Goal: Task Accomplishment & Management: Use online tool/utility

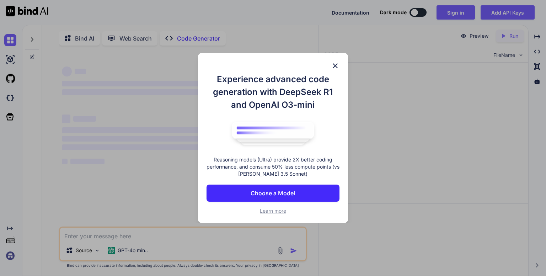
click at [271, 194] on p "Choose a Model" at bounding box center [273, 193] width 44 height 9
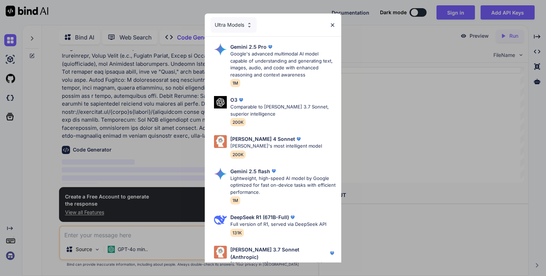
scroll to position [559, 0]
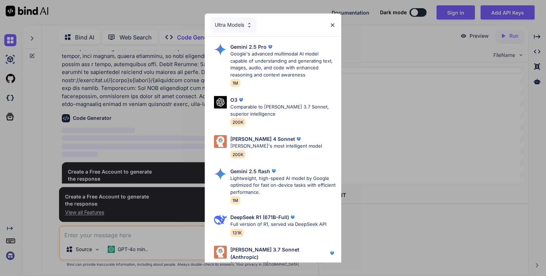
click at [334, 27] on img at bounding box center [333, 25] width 6 height 6
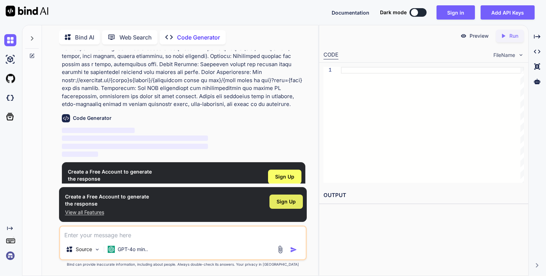
click at [286, 199] on span "Sign Up" at bounding box center [286, 201] width 19 height 7
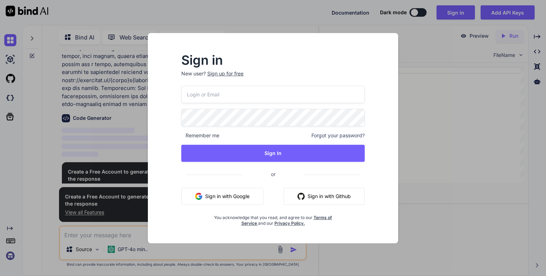
click at [227, 190] on button "Sign in with Google" at bounding box center [222, 196] width 82 height 17
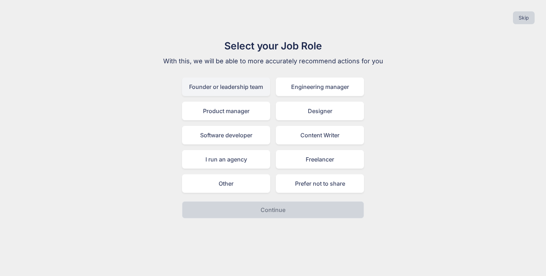
click at [243, 88] on div "Founder or leadership team" at bounding box center [226, 87] width 88 height 18
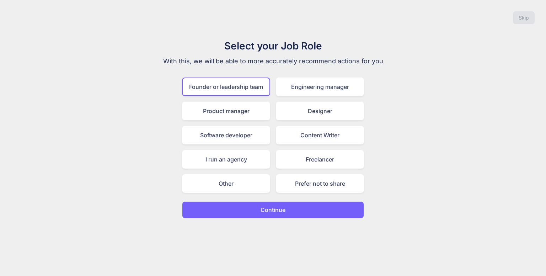
click at [253, 204] on button "Continue" at bounding box center [273, 209] width 182 height 17
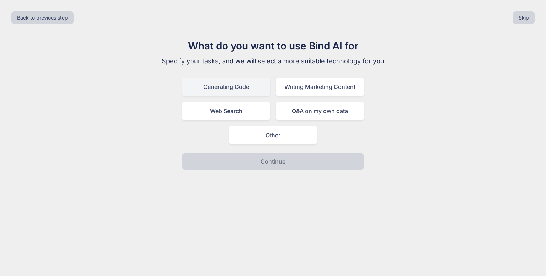
click at [248, 90] on div "Generating Code" at bounding box center [226, 87] width 88 height 18
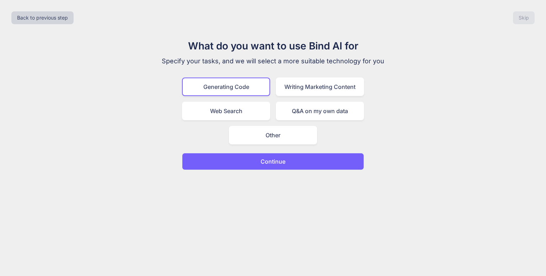
click at [265, 160] on p "Continue" at bounding box center [273, 161] width 25 height 9
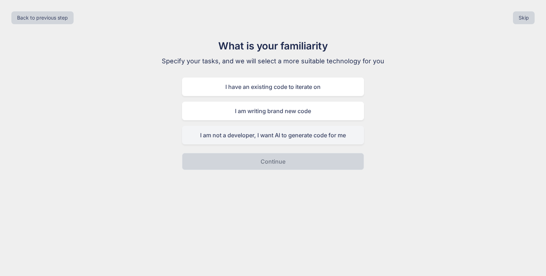
click at [270, 131] on div "I am not a developer, I want AI to generate code for me" at bounding box center [273, 135] width 182 height 18
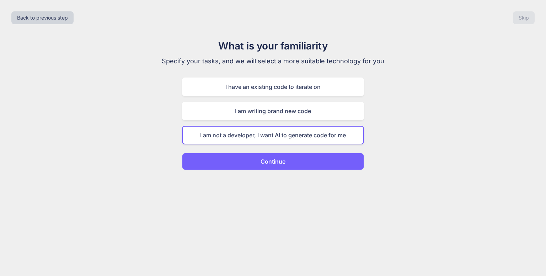
click at [273, 165] on button "Continue" at bounding box center [273, 161] width 182 height 17
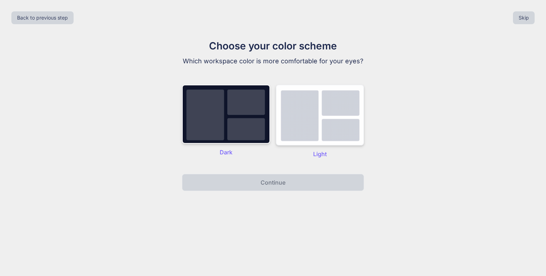
click at [317, 132] on img at bounding box center [320, 115] width 88 height 61
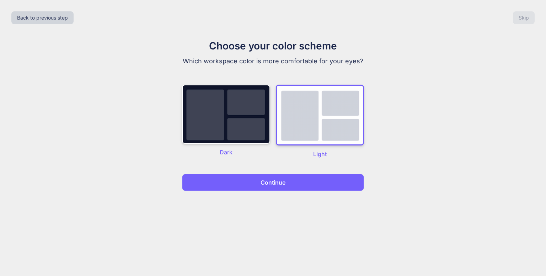
click at [299, 182] on button "Continue" at bounding box center [273, 182] width 182 height 17
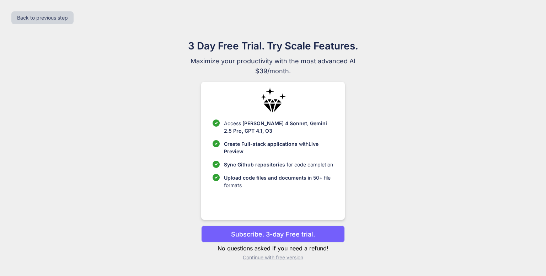
click at [282, 260] on p "Continue with free version" at bounding box center [272, 257] width 143 height 7
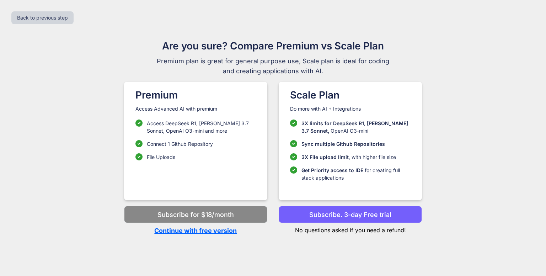
click at [216, 234] on p "Continue with free version" at bounding box center [195, 231] width 143 height 10
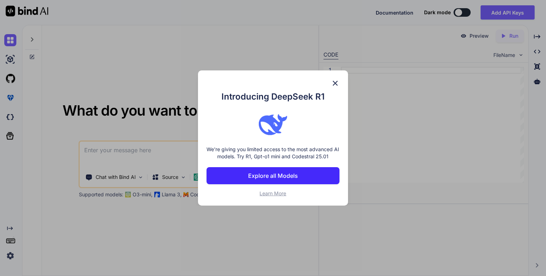
click at [333, 82] on img at bounding box center [335, 83] width 9 height 9
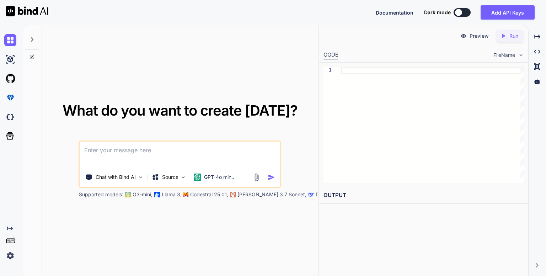
click at [154, 158] on textarea at bounding box center [180, 155] width 200 height 26
paste textarea "Here's a detailed prompt you can use to generate the "AL NAFOURAH PERFUME" e-co…"
type textarea "x"
type textarea "Here's a detailed prompt you can use to generate the "AL NAFOURAH PERFUME" e-co…"
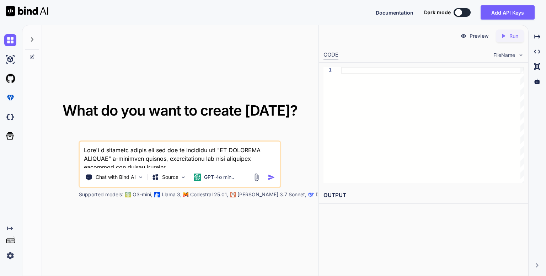
scroll to position [1717, 0]
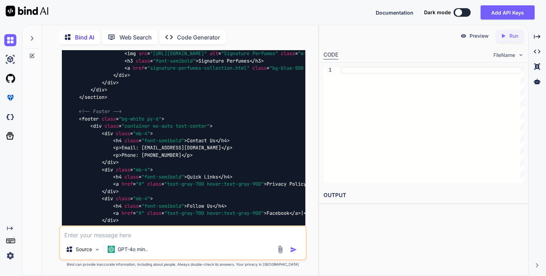
scroll to position [2456, 0]
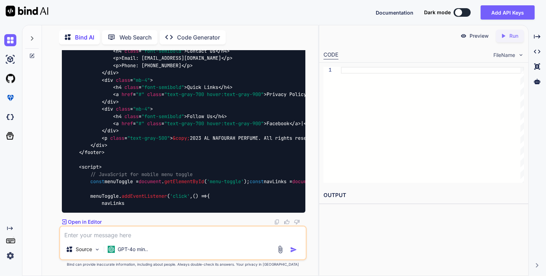
click at [472, 37] on p "Preview" at bounding box center [479, 35] width 19 height 7
click at [78, 223] on p "Open in Editor" at bounding box center [85, 221] width 34 height 7
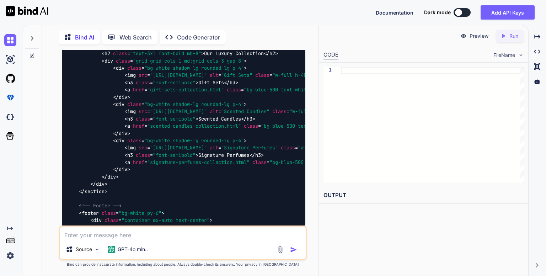
scroll to position [2171, 0]
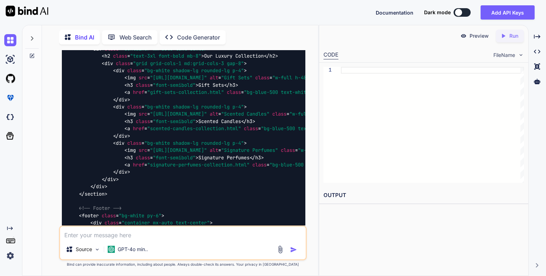
drag, startPoint x: 158, startPoint y: 93, endPoint x: 139, endPoint y: 90, distance: 19.0
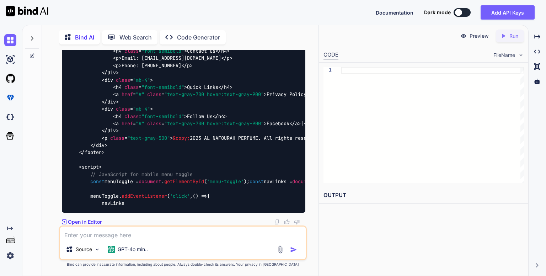
scroll to position [2456, 0]
click at [186, 35] on p "Code Generator" at bounding box center [198, 37] width 43 height 9
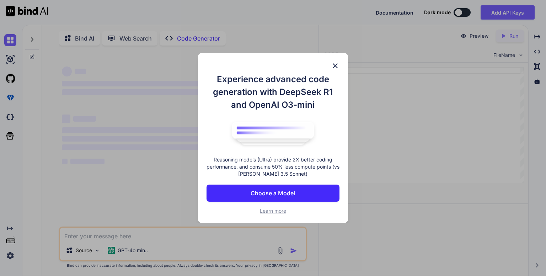
click at [332, 64] on img at bounding box center [335, 66] width 9 height 9
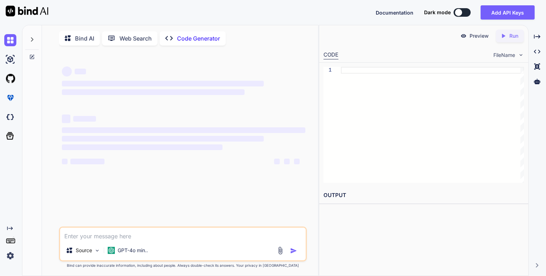
type textarea "x"
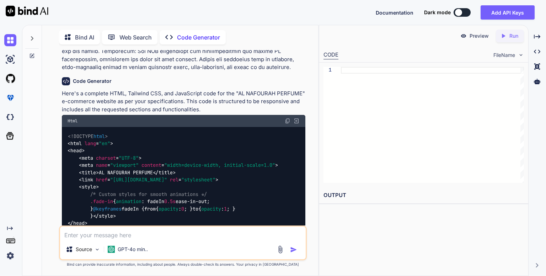
scroll to position [596, 0]
click at [286, 118] on img at bounding box center [288, 121] width 6 height 6
